Goal: Find specific page/section: Find specific page/section

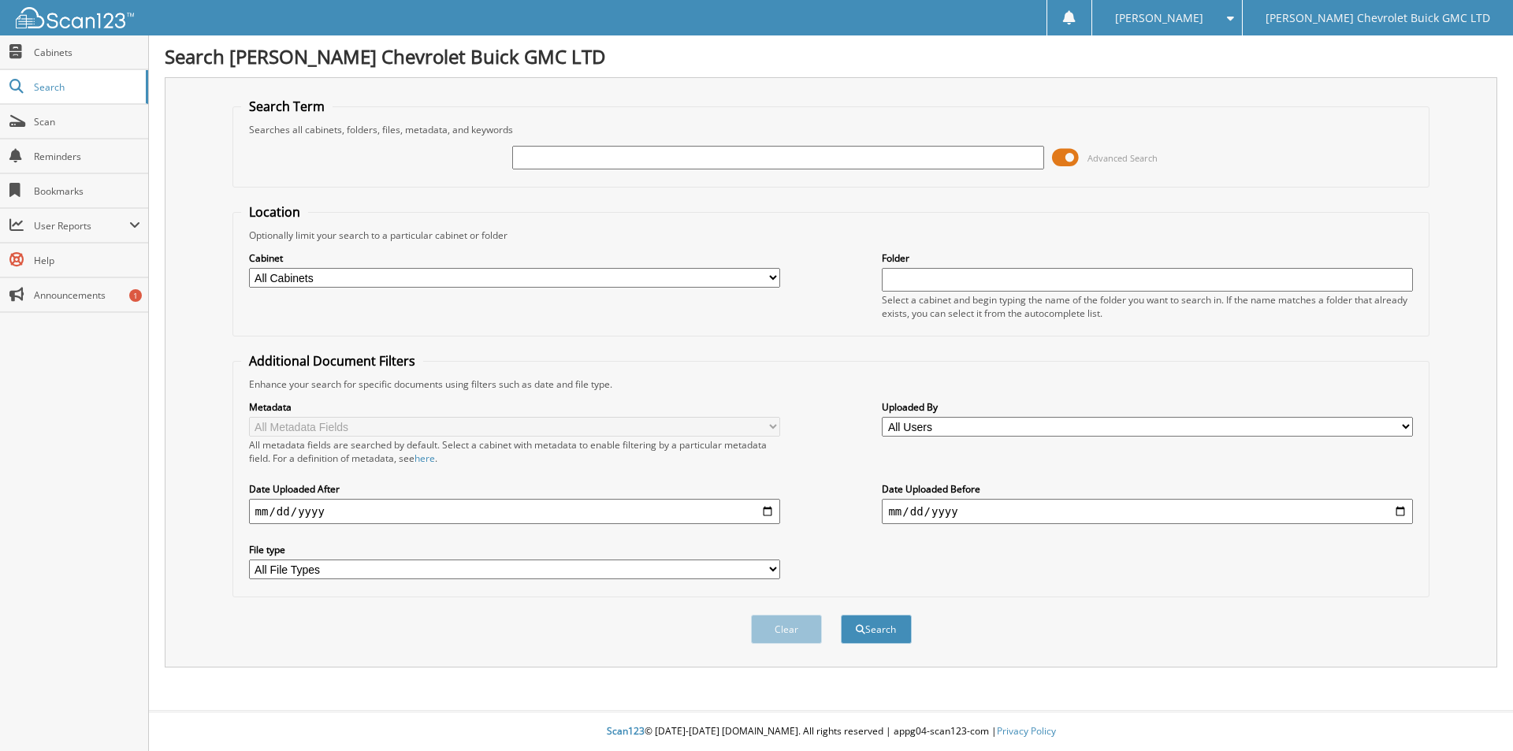
click at [933, 161] on input "text" at bounding box center [777, 158] width 531 height 24
type input "[PERSON_NAME]"
click at [841, 615] on button "Search" at bounding box center [876, 629] width 71 height 29
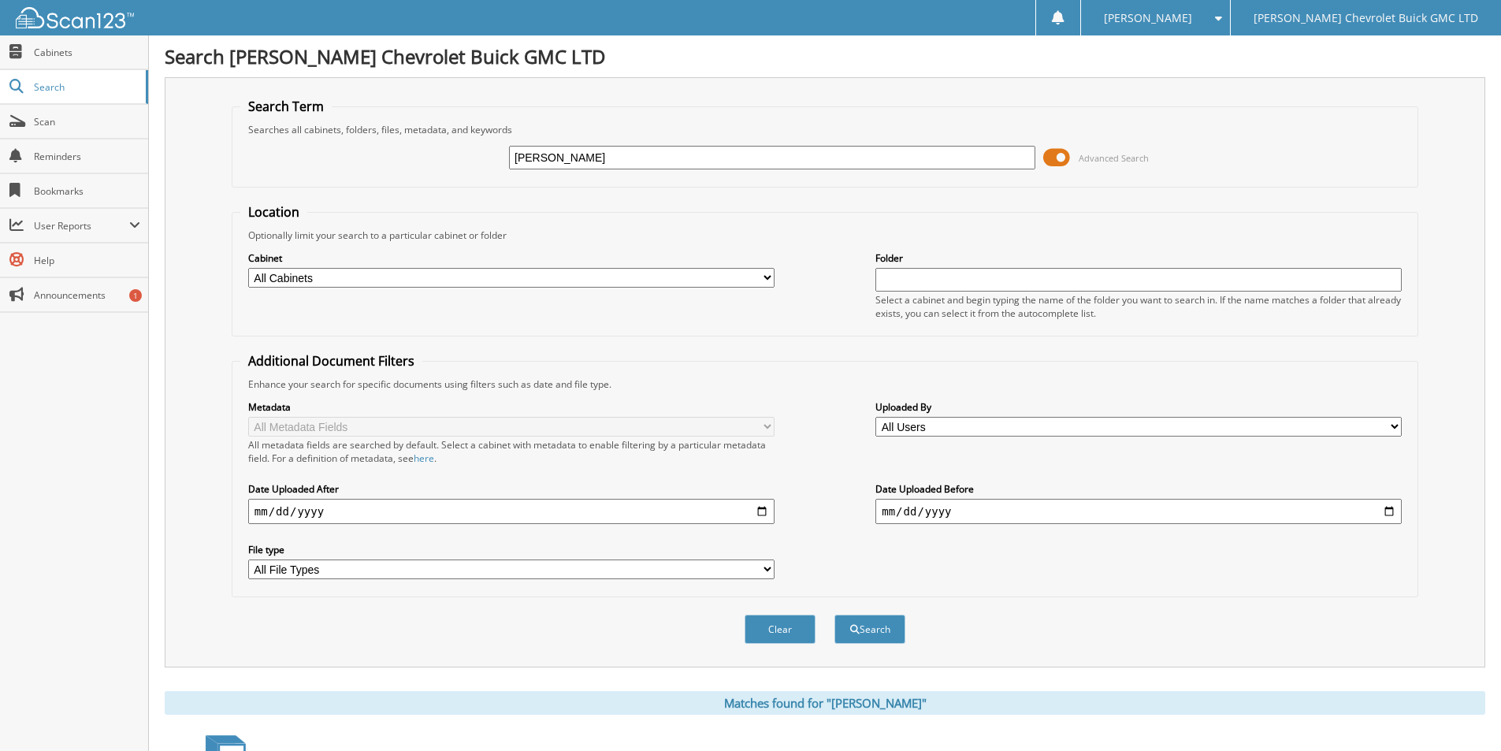
click at [1058, 159] on span at bounding box center [1056, 158] width 27 height 24
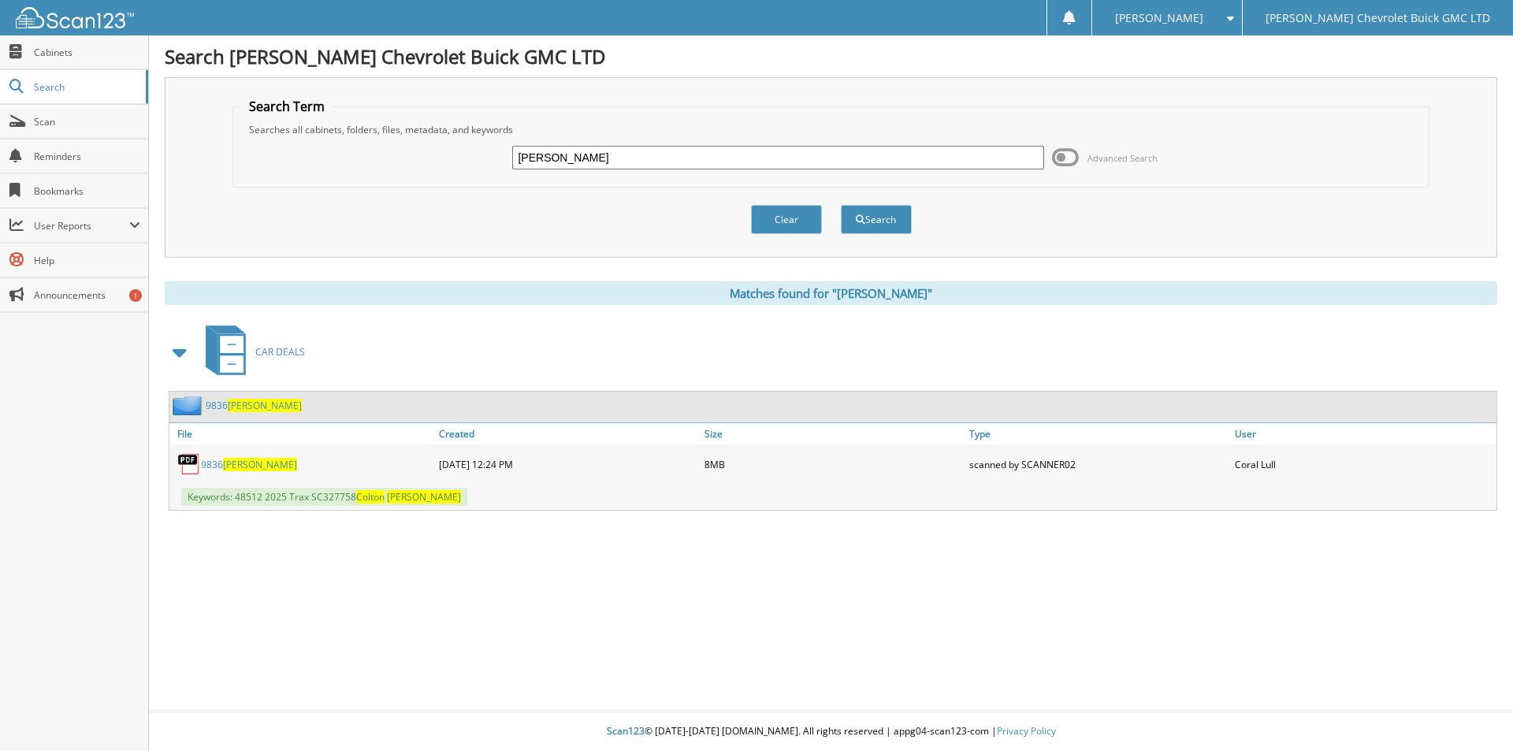
click at [222, 464] on link "9836 [PERSON_NAME]" at bounding box center [249, 464] width 96 height 13
